Goal: Participate in discussion: Engage in conversation with other users on a specific topic

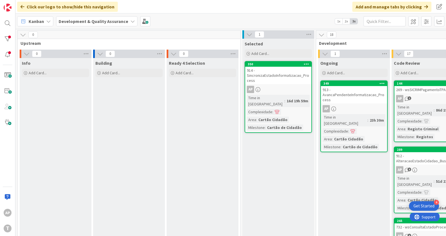
click at [346, 94] on div "913 - AvancaPendenteInformatizacao_Process" at bounding box center [354, 94] width 66 height 17
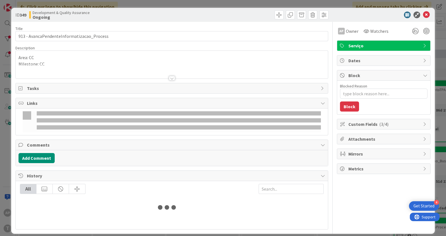
type textarea "x"
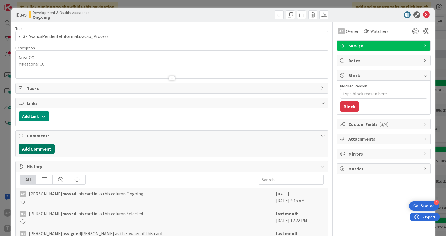
click at [41, 150] on button "Add Comment" at bounding box center [37, 149] width 36 height 10
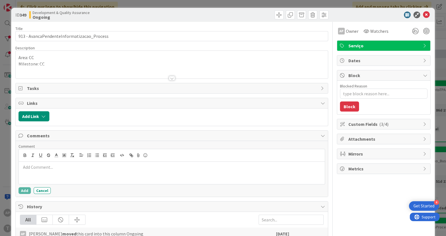
click at [74, 166] on p at bounding box center [172, 167] width 302 height 6
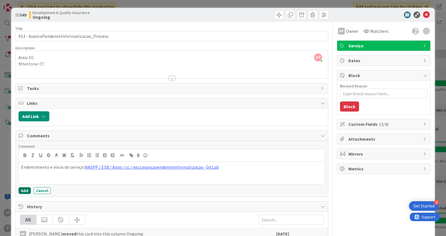
click at [22, 189] on button "Add" at bounding box center [25, 191] width 12 height 7
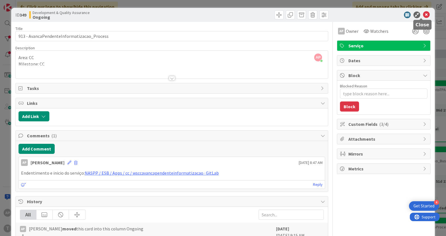
click at [423, 16] on icon at bounding box center [426, 15] width 7 height 7
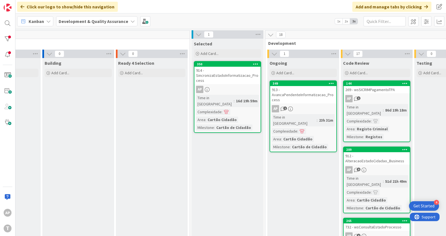
scroll to position [0, 53]
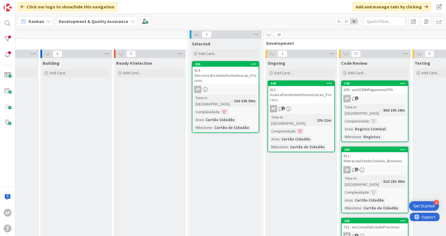
click at [385, 88] on div "269 - wsSICRIMPagamentoTPA" at bounding box center [375, 89] width 66 height 7
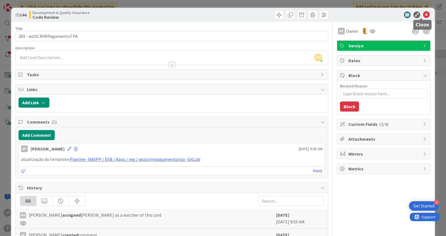
click at [423, 15] on icon at bounding box center [426, 15] width 7 height 7
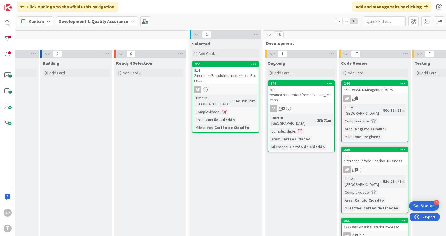
click at [386, 88] on div "269 - wsSICRIMPagamentoTPA" at bounding box center [375, 89] width 66 height 7
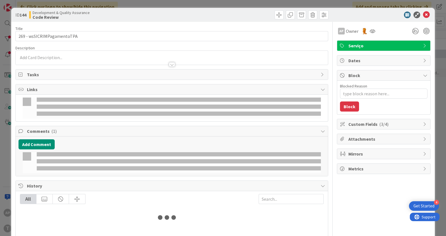
type textarea "x"
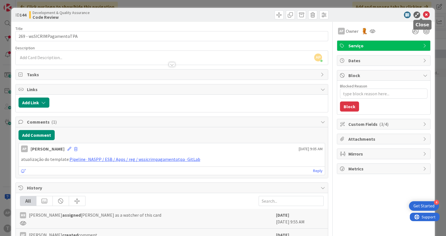
click at [423, 15] on icon at bounding box center [426, 15] width 7 height 7
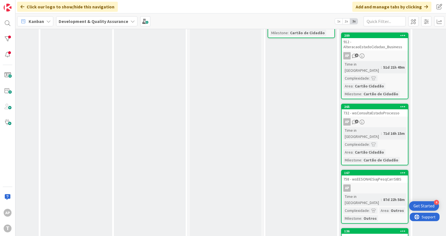
scroll to position [0, 53]
